Goal: Navigation & Orientation: Find specific page/section

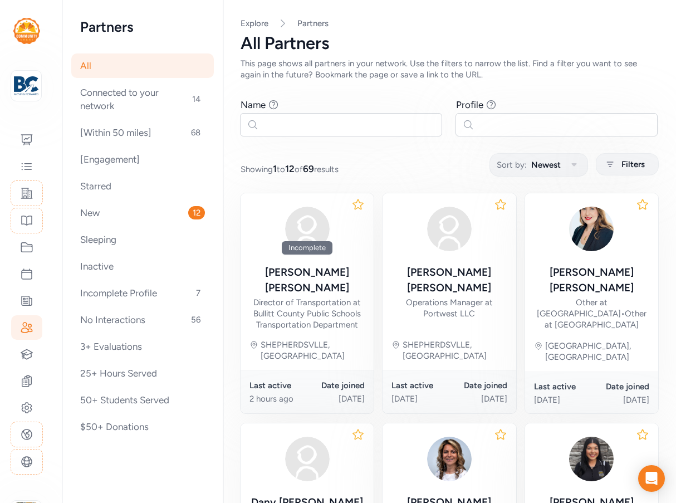
scroll to position [580, 0]
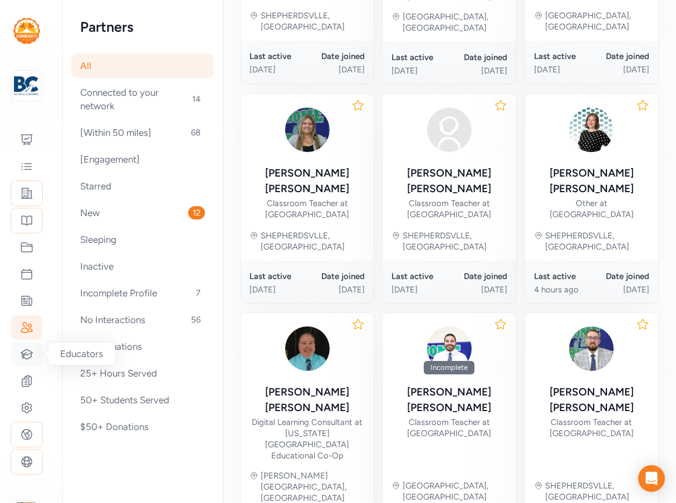
click at [23, 353] on icon at bounding box center [27, 353] width 12 height 9
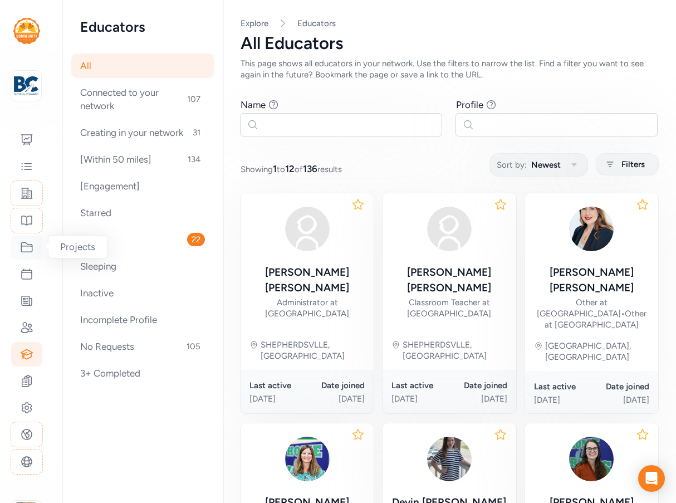
click at [25, 249] on icon at bounding box center [26, 247] width 13 height 13
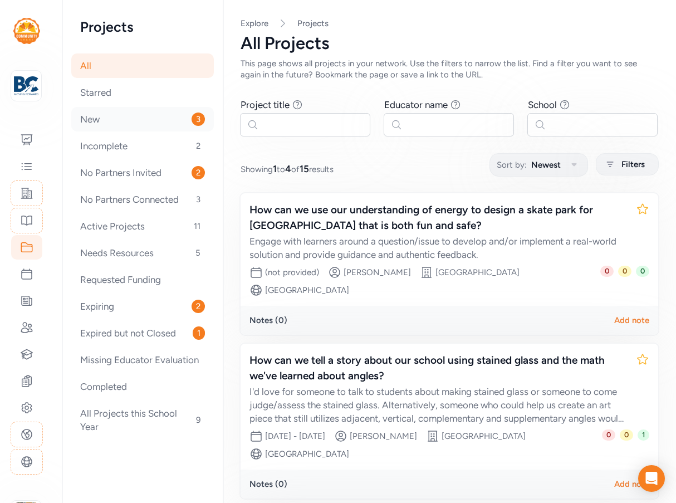
click at [131, 122] on div "New 3" at bounding box center [142, 119] width 143 height 24
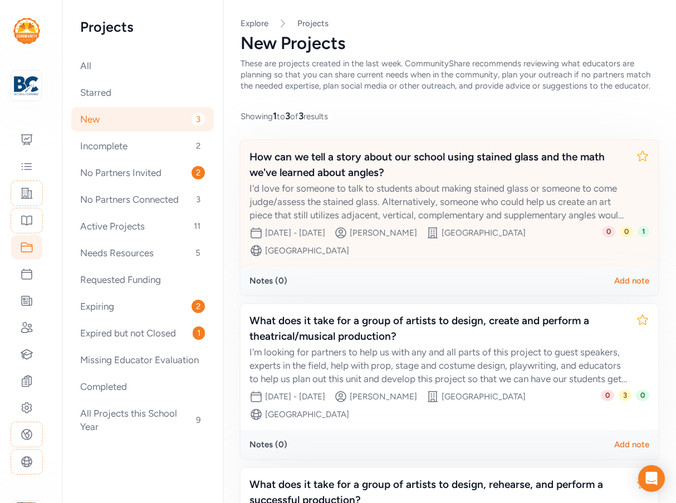
click at [449, 194] on div "I'd love for someone to talk to students about making stained glass or someone …" at bounding box center [437, 202] width 377 height 40
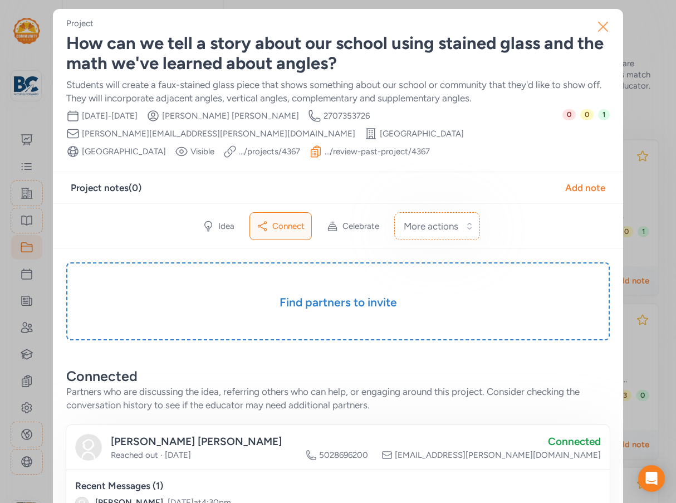
click at [603, 26] on icon "button" at bounding box center [603, 27] width 18 height 18
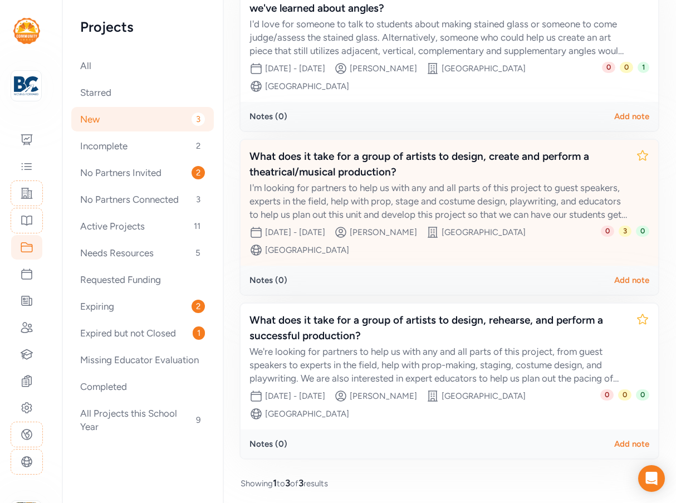
scroll to position [169, 0]
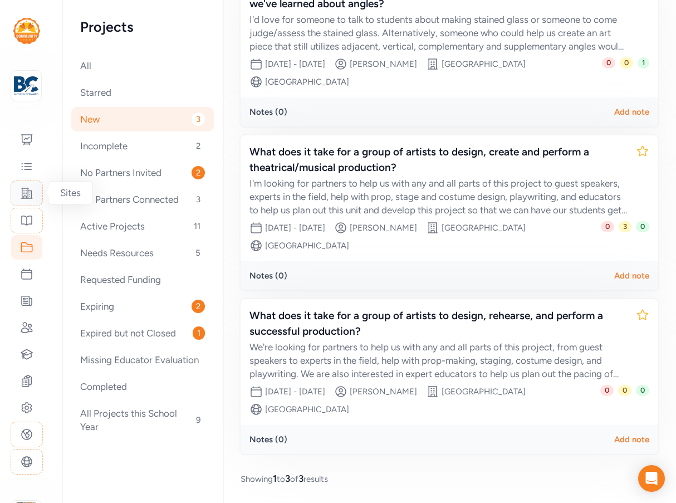
click at [23, 195] on icon at bounding box center [26, 193] width 13 height 13
